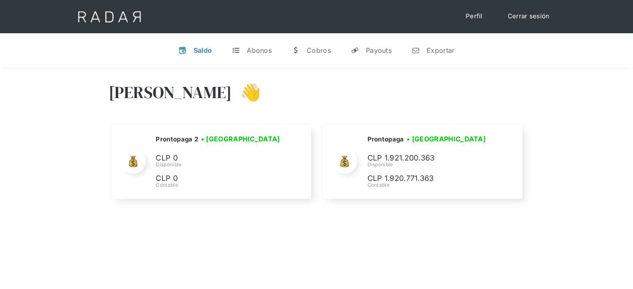
click at [538, 15] on link "Cerrar sesión" at bounding box center [528, 16] width 59 height 16
